Goal: Task Accomplishment & Management: Manage account settings

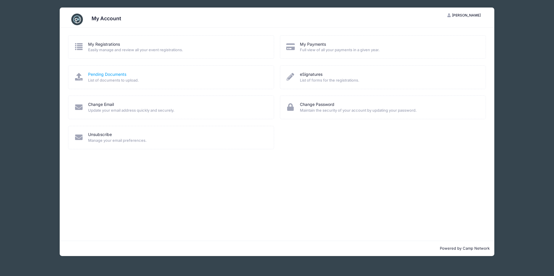
click at [116, 75] on link "Pending Documents" at bounding box center [107, 75] width 38 height 6
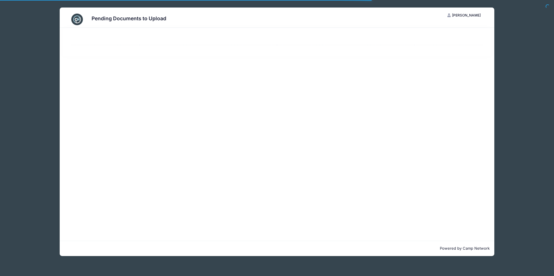
select select "50"
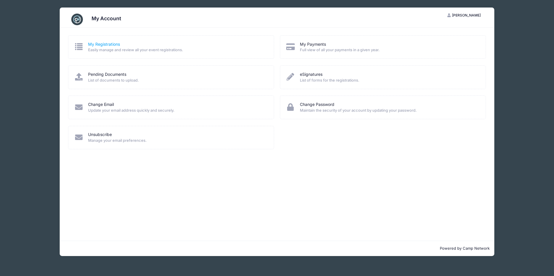
click at [101, 44] on link "My Registrations" at bounding box center [104, 44] width 32 height 6
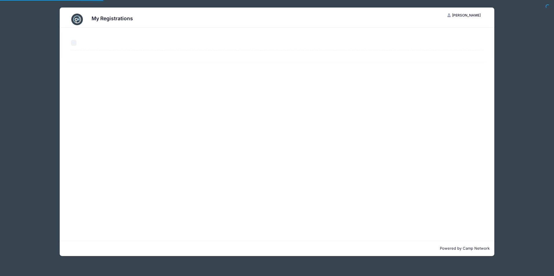
select select "50"
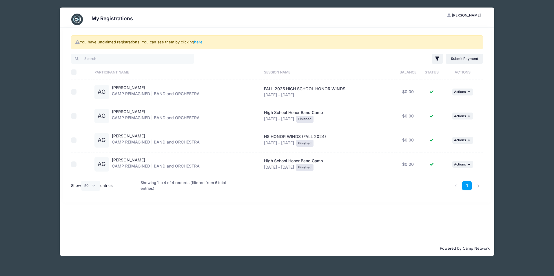
click at [275, 88] on span "FALL 2025 HIGH SCHOOL HONOR WINDS" at bounding box center [304, 88] width 81 height 5
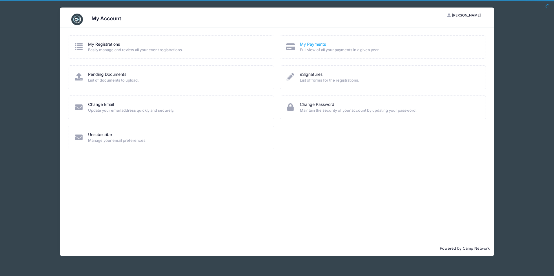
click at [311, 43] on link "My Payments" at bounding box center [313, 44] width 26 height 6
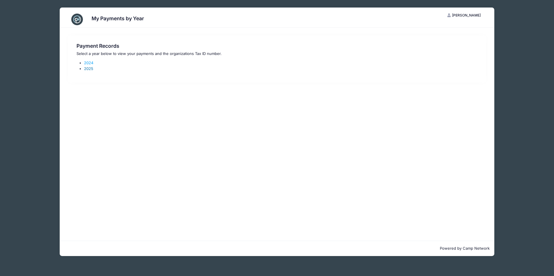
click at [89, 69] on link "2025" at bounding box center [88, 68] width 9 height 5
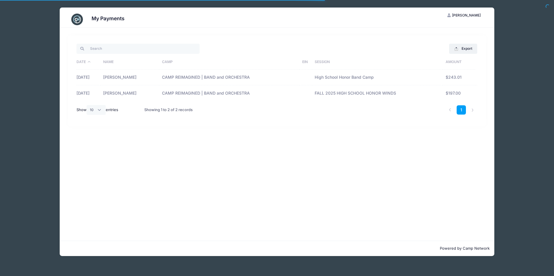
select select "10"
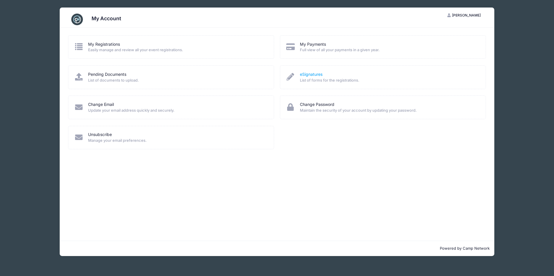
click at [320, 74] on link "eSignatures" at bounding box center [311, 75] width 23 height 6
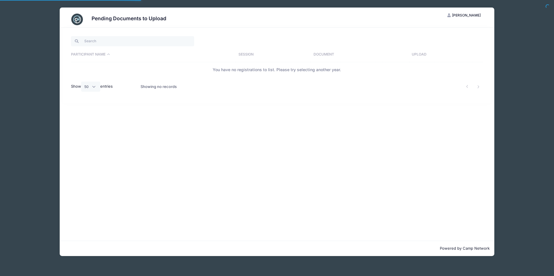
select select "50"
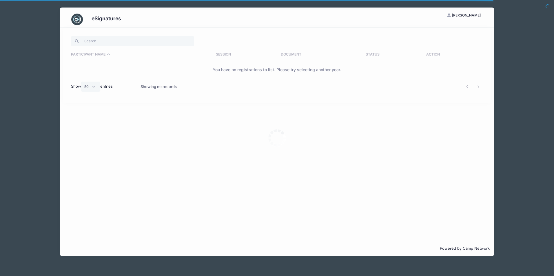
select select "50"
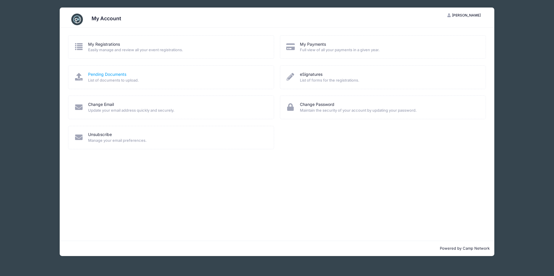
click at [112, 74] on link "Pending Documents" at bounding box center [107, 75] width 38 height 6
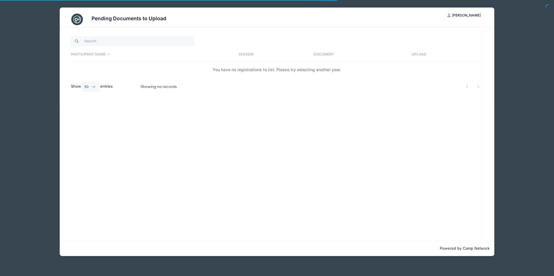
select select "50"
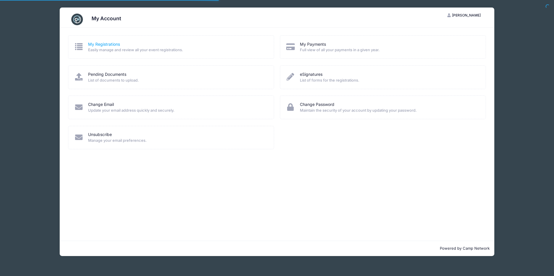
click at [106, 42] on link "My Registrations" at bounding box center [104, 44] width 32 height 6
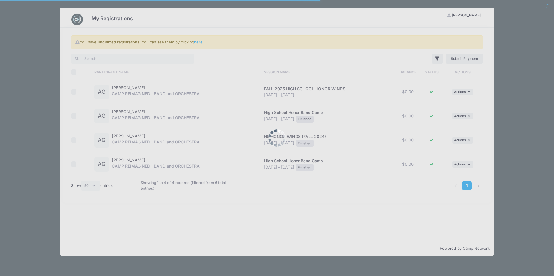
select select "50"
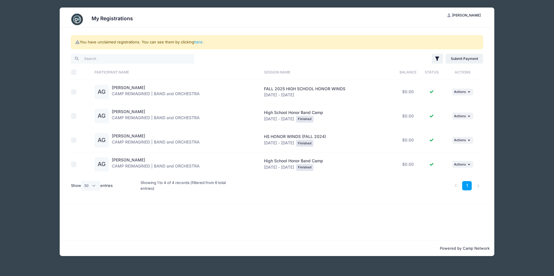
click at [76, 92] on input "checkbox" at bounding box center [74, 92] width 6 height 6
checkbox input "false"
click at [106, 95] on div "AG" at bounding box center [101, 92] width 14 height 14
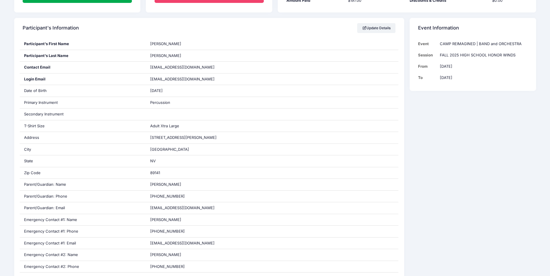
scroll to position [87, 0]
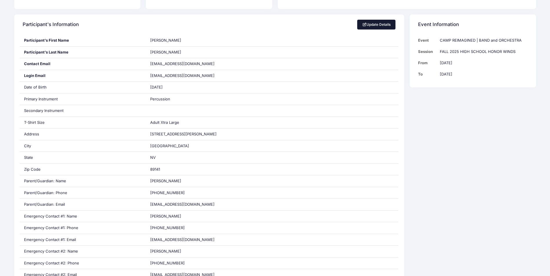
click at [367, 27] on link "Update Details" at bounding box center [376, 25] width 39 height 10
